Goal: Find specific page/section

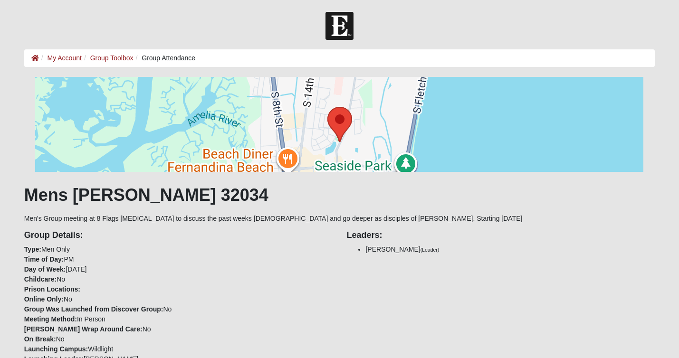
click at [373, 33] on div at bounding box center [339, 26] width 679 height 28
click at [36, 58] on icon at bounding box center [35, 58] width 8 height 7
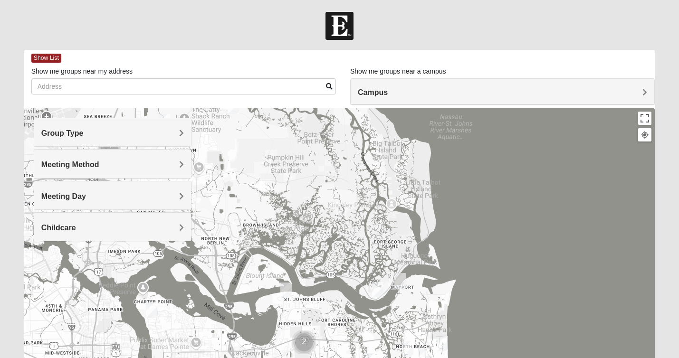
drag, startPoint x: 232, startPoint y: 144, endPoint x: 357, endPoint y: 360, distance: 250.0
click at [357, 358] on html "Hello [PERSON_NAME] My Account Log Out Find A Group Error" at bounding box center [339, 261] width 679 height 523
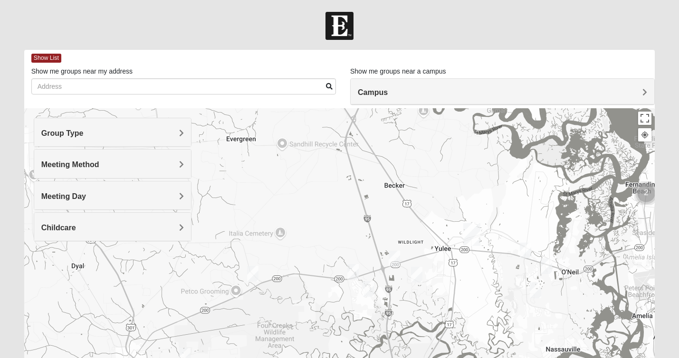
drag, startPoint x: 338, startPoint y: 185, endPoint x: 412, endPoint y: 381, distance: 209.2
click at [412, 358] on html "Hello [PERSON_NAME] My Account Log Out Find A Group Error" at bounding box center [339, 261] width 679 height 523
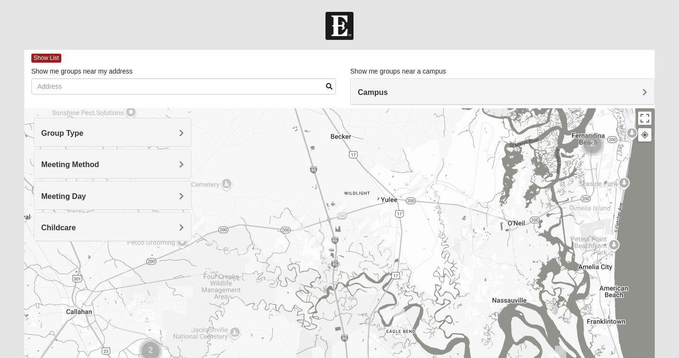
drag, startPoint x: 393, startPoint y: 293, endPoint x: 339, endPoint y: 243, distance: 73.6
click at [339, 243] on div at bounding box center [339, 298] width 631 height 380
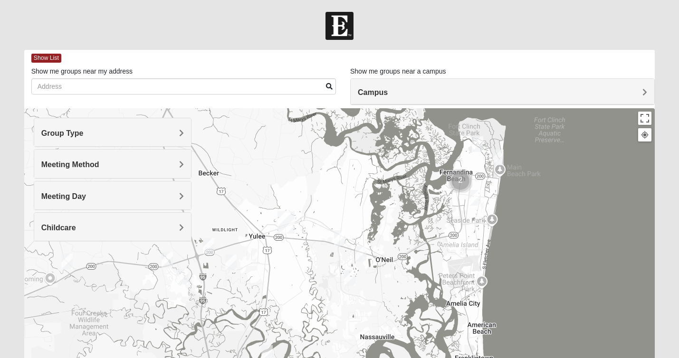
drag, startPoint x: 500, startPoint y: 244, endPoint x: 366, endPoint y: 282, distance: 139.5
click at [366, 282] on div at bounding box center [339, 298] width 631 height 380
click at [360, 251] on img "Mixed Speed 32034" at bounding box center [360, 254] width 11 height 16
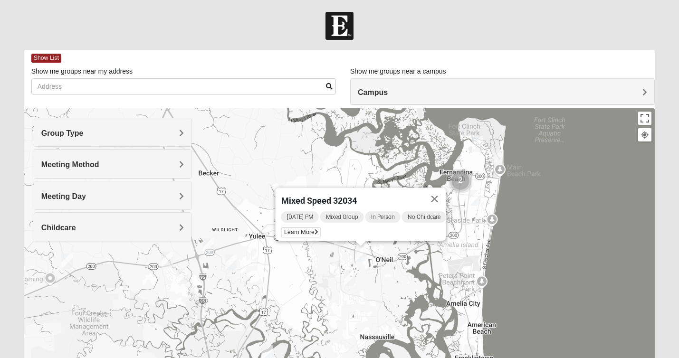
click at [301, 154] on div "Mixed Speed 32034 [DATE] PM Mixed Group In Person No Childcare Learn More" at bounding box center [339, 298] width 631 height 380
click at [446, 194] on button "Close" at bounding box center [434, 199] width 23 height 23
